Goal: Transaction & Acquisition: Purchase product/service

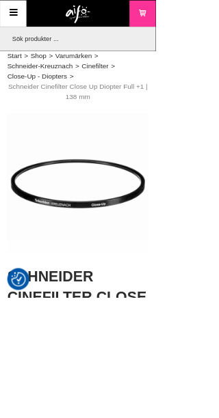
checkbox input "true"
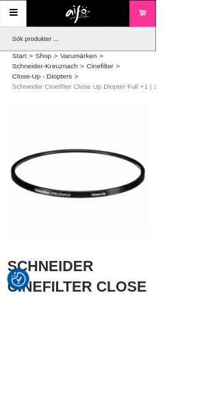
scroll to position [0, 17]
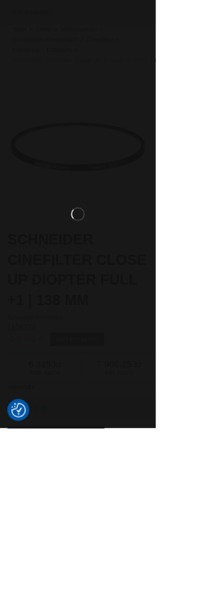
checkbox input "true"
